Goal: Task Accomplishment & Management: Manage account settings

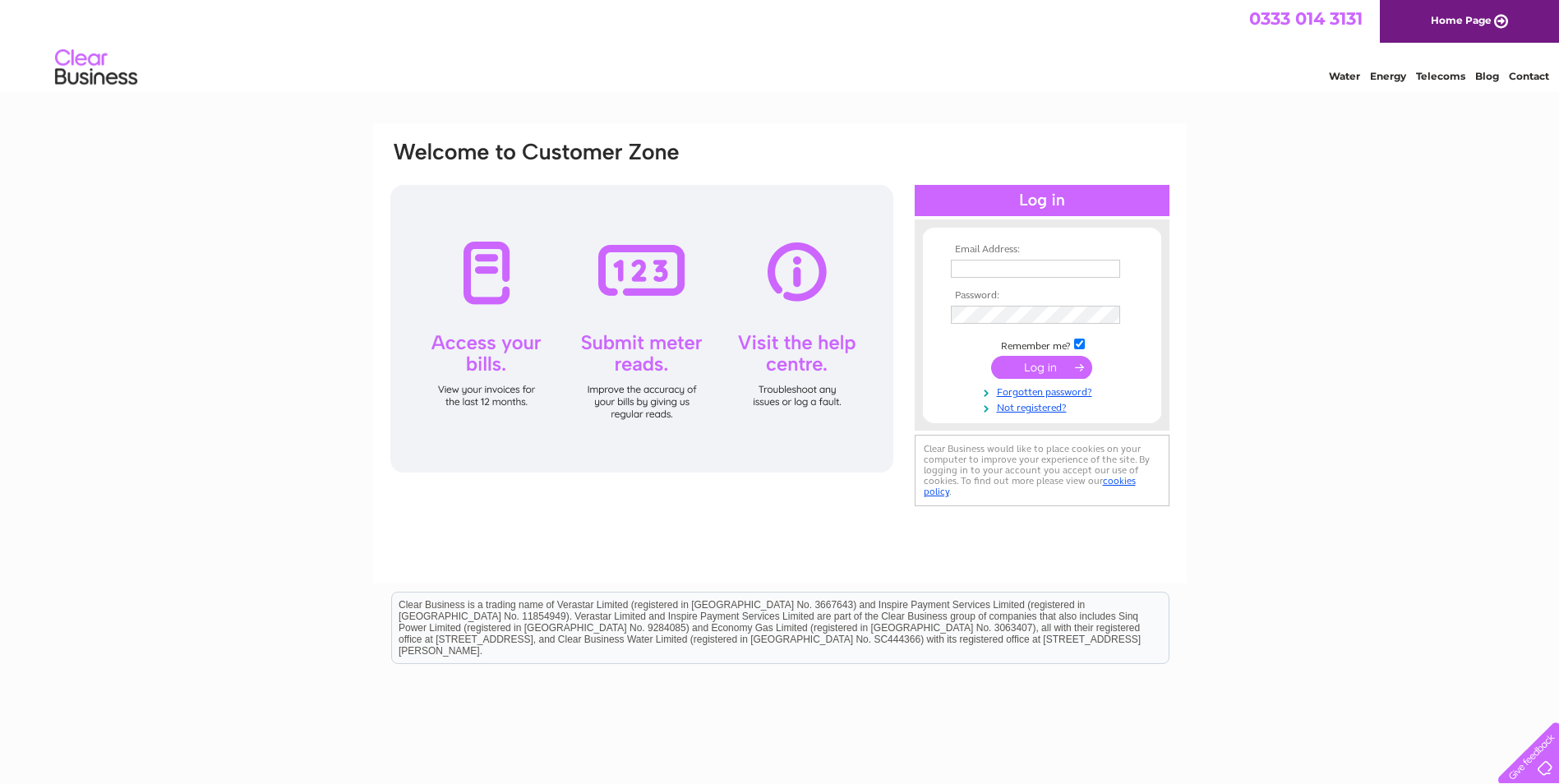
type input "[EMAIL_ADDRESS][DOMAIN_NAME]"
click at [1026, 364] on input "submit" at bounding box center [1041, 367] width 101 height 23
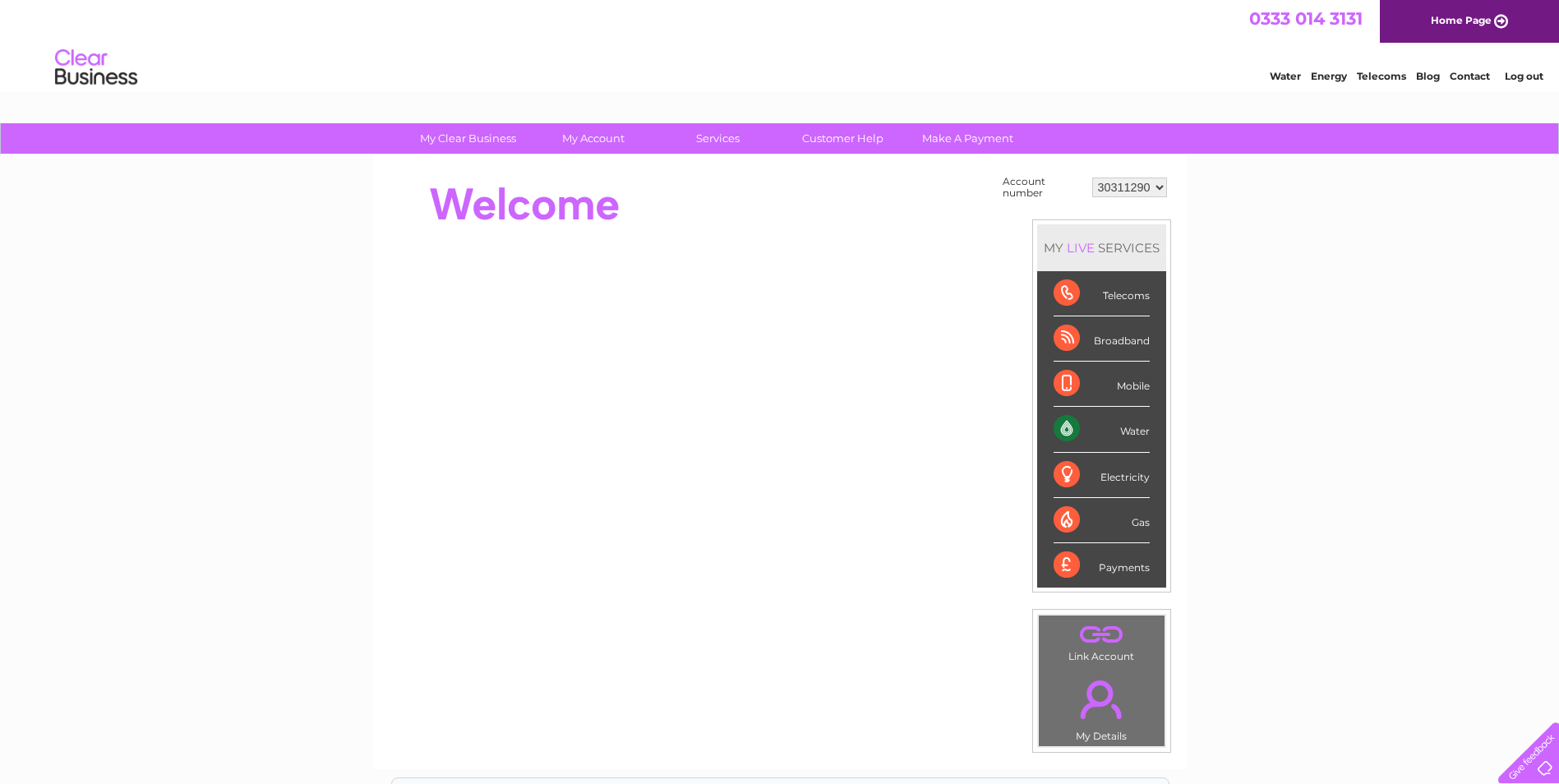
click at [1474, 72] on link "Contact" at bounding box center [1470, 76] width 41 height 12
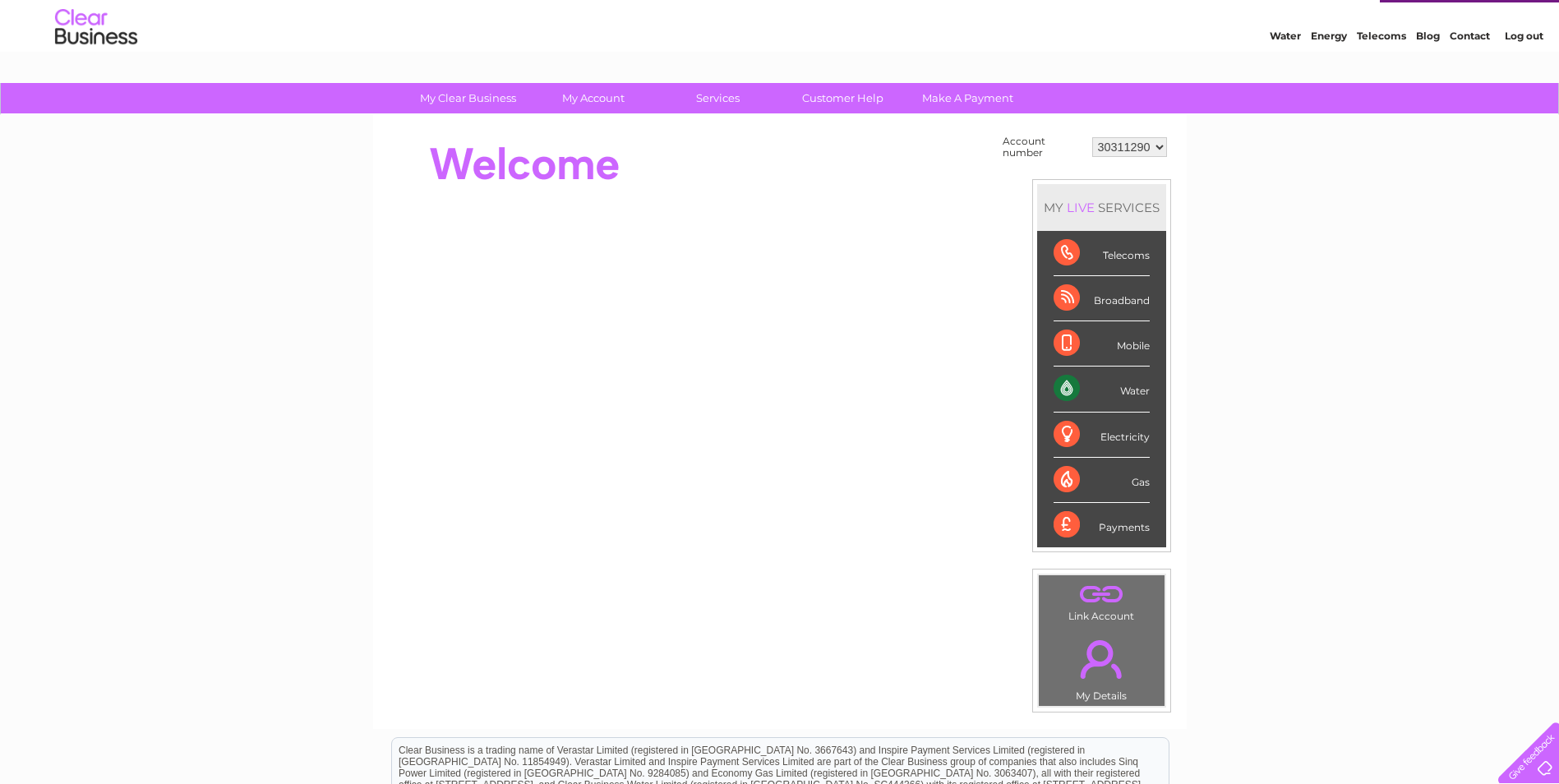
scroll to position [32, 0]
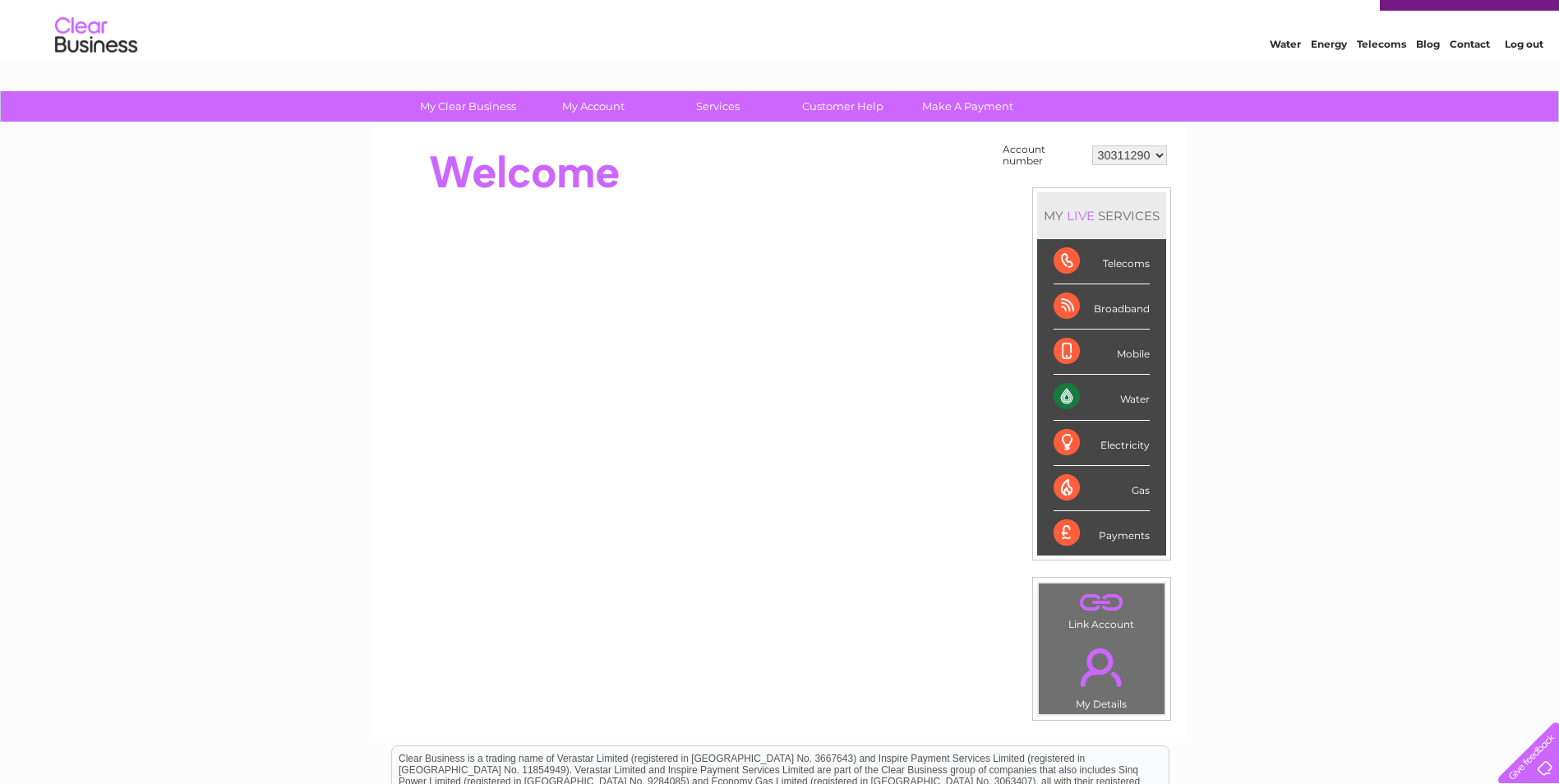
click at [1053, 395] on li "Water" at bounding box center [1102, 398] width 129 height 45
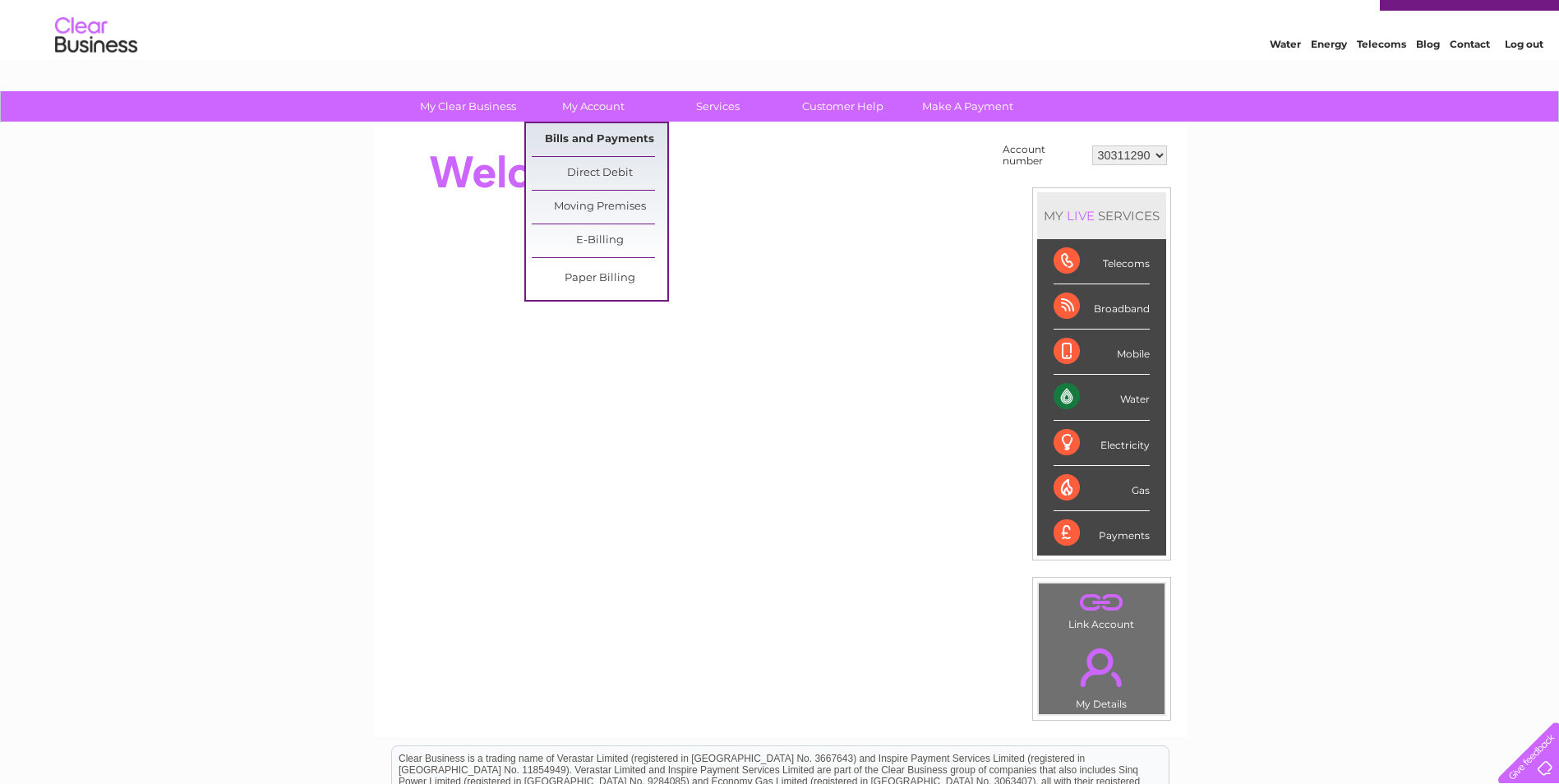
click at [598, 144] on link "Bills and Payments" at bounding box center [600, 140] width 136 height 33
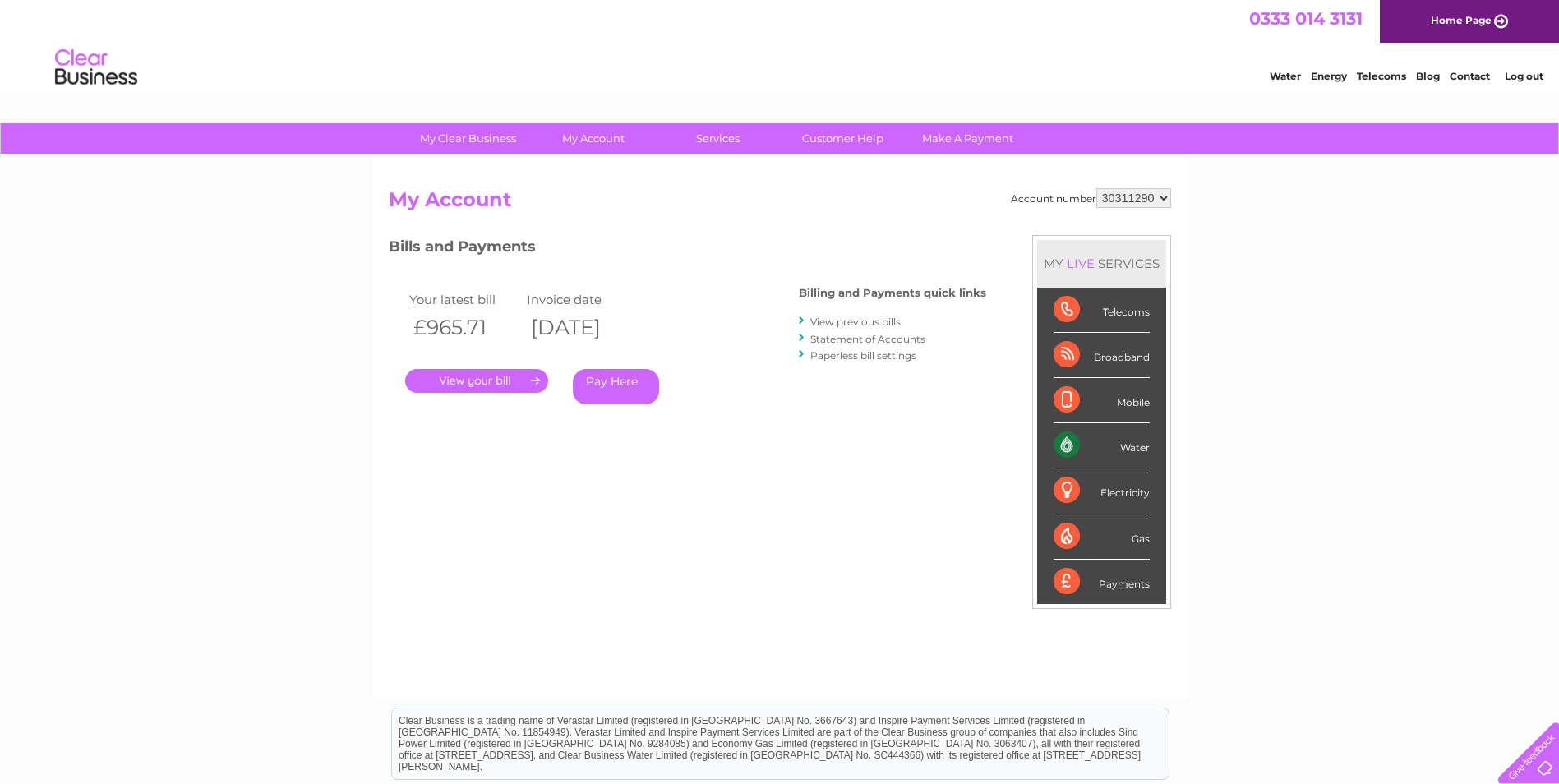
click at [487, 380] on link "." at bounding box center [476, 381] width 143 height 24
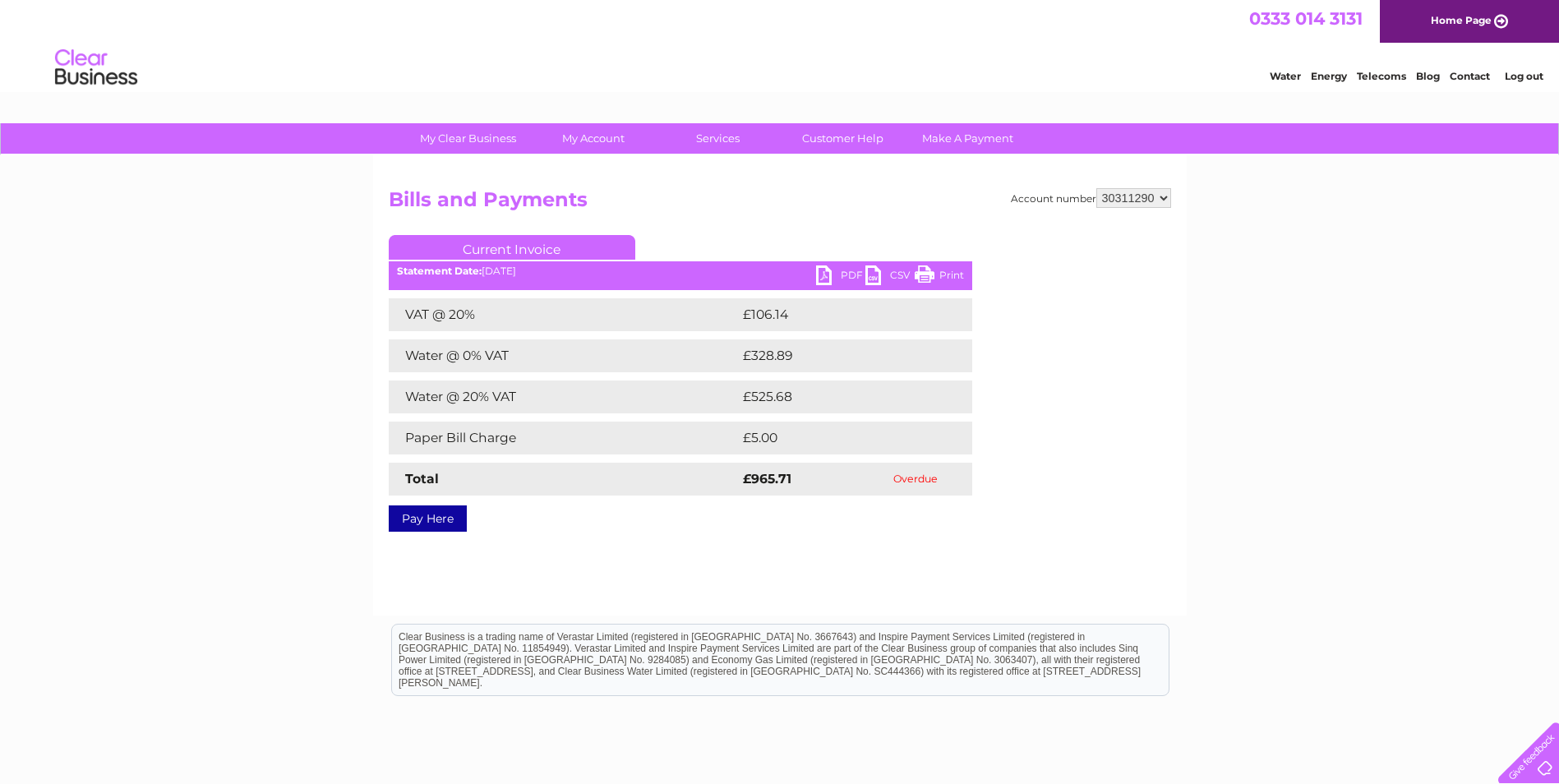
click at [827, 273] on link "PDF" at bounding box center [841, 277] width 49 height 24
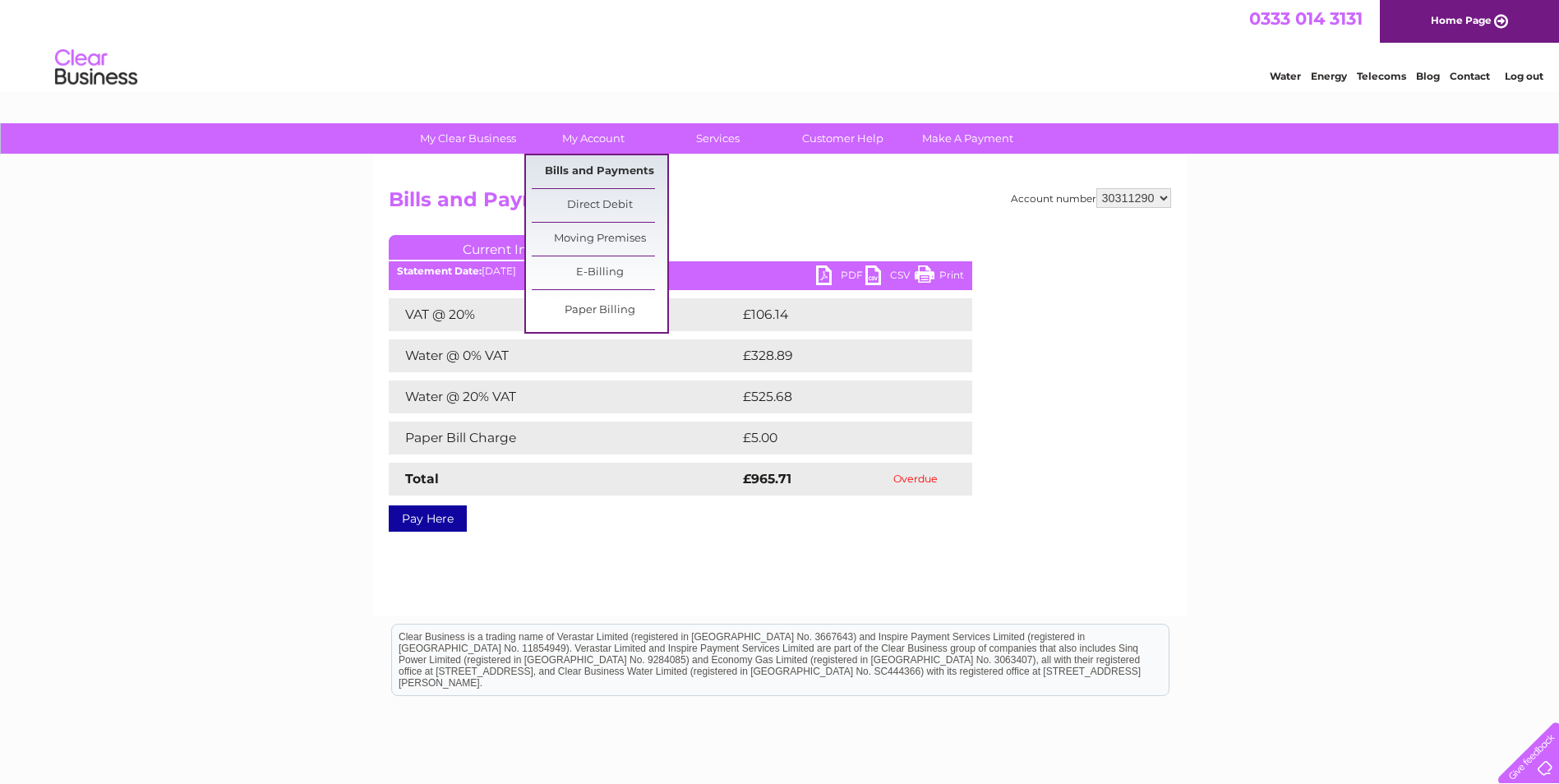
click at [592, 173] on link "Bills and Payments" at bounding box center [600, 171] width 136 height 33
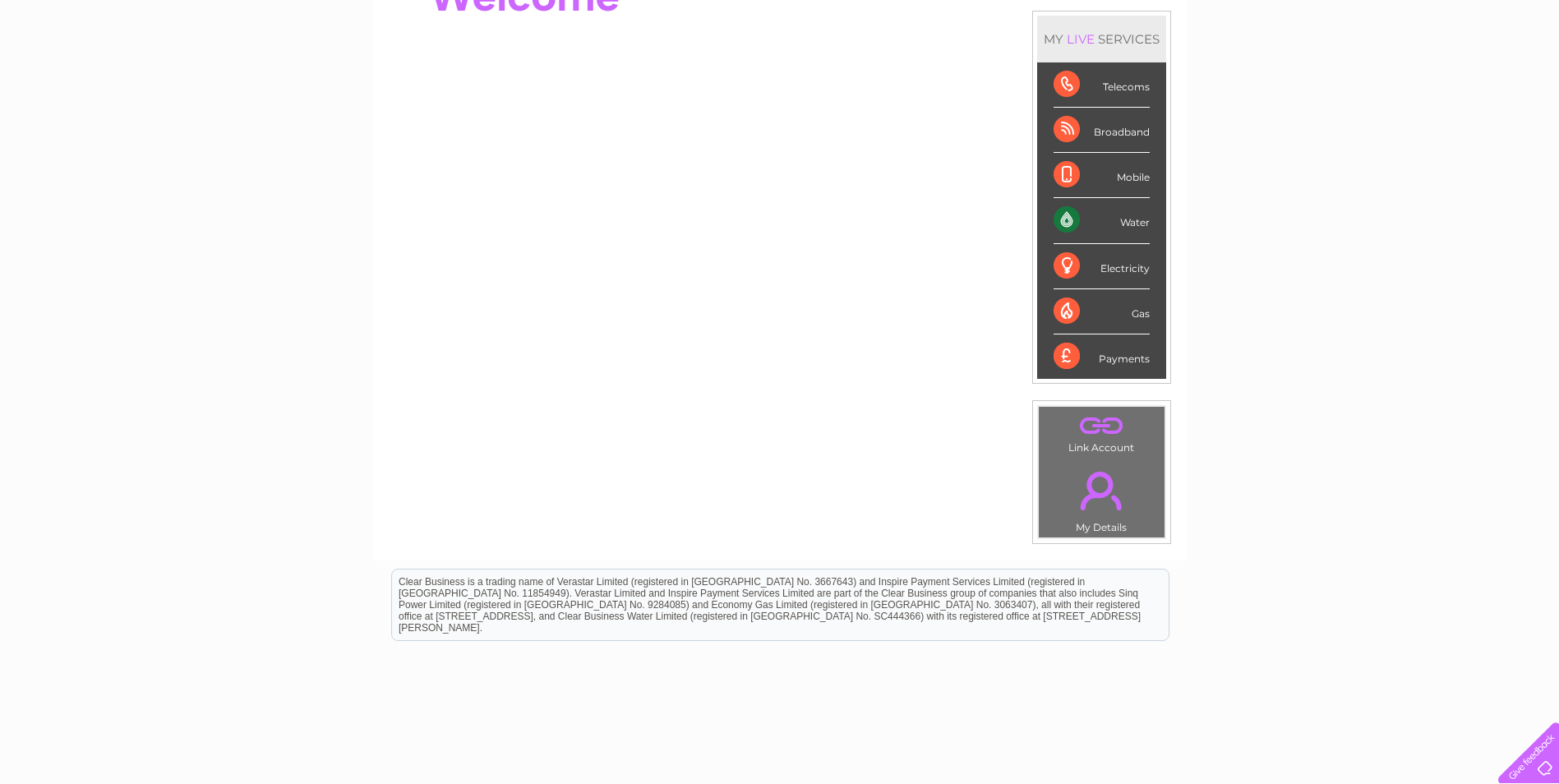
scroll to position [279, 0]
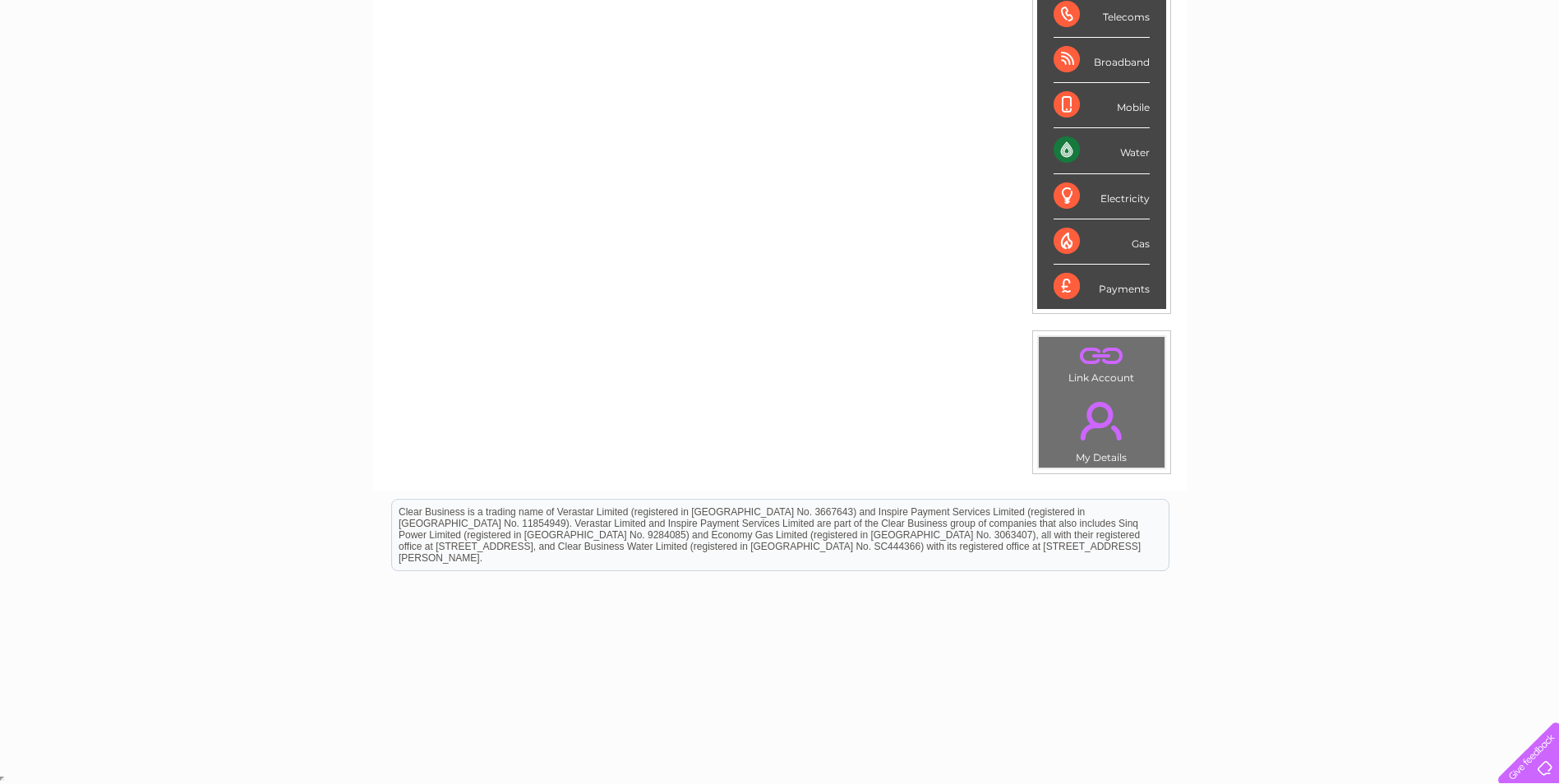
click at [1536, 766] on div at bounding box center [1525, 749] width 67 height 67
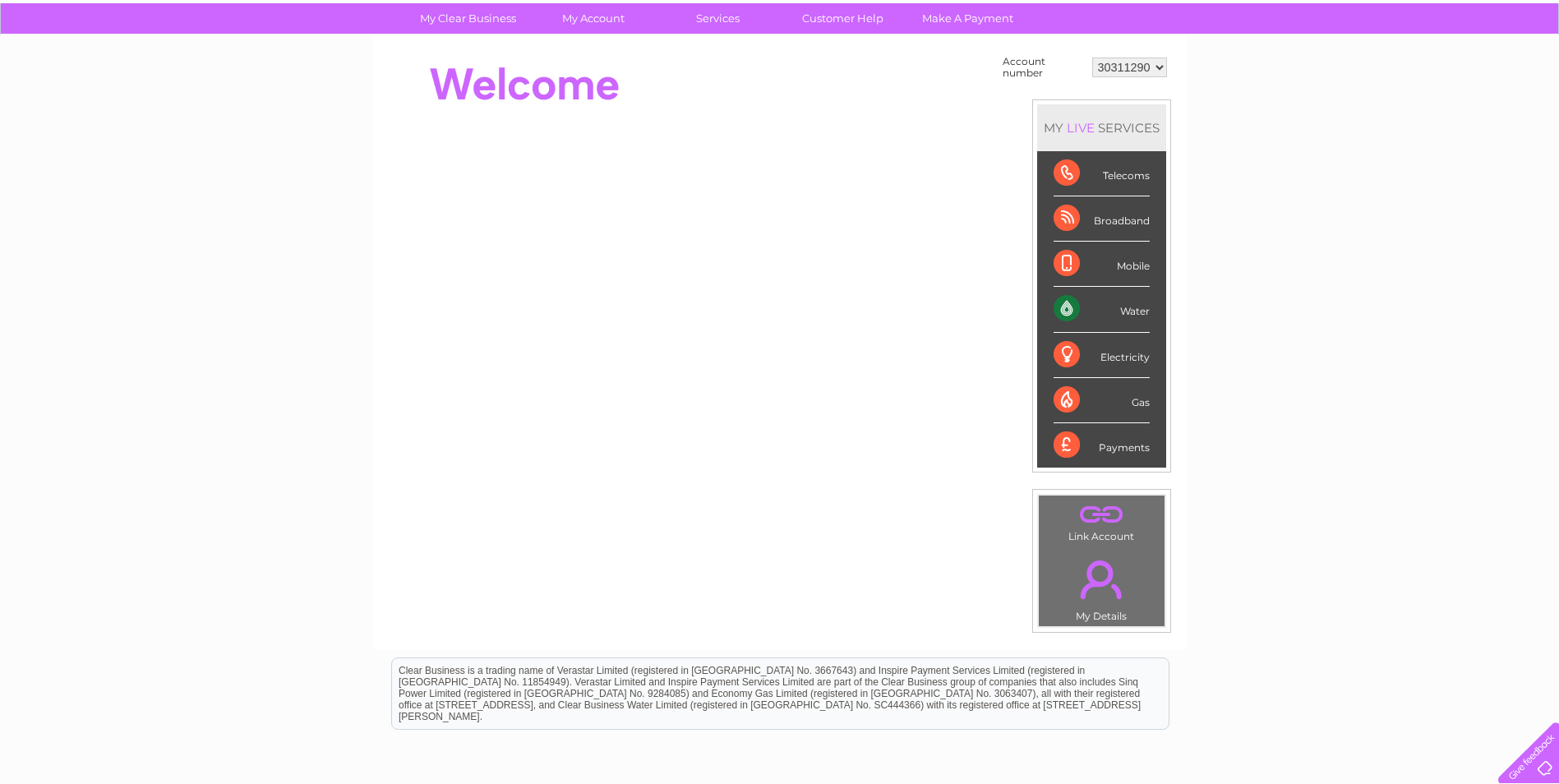
scroll to position [32, 0]
